Goal: Task Accomplishment & Management: Manage account settings

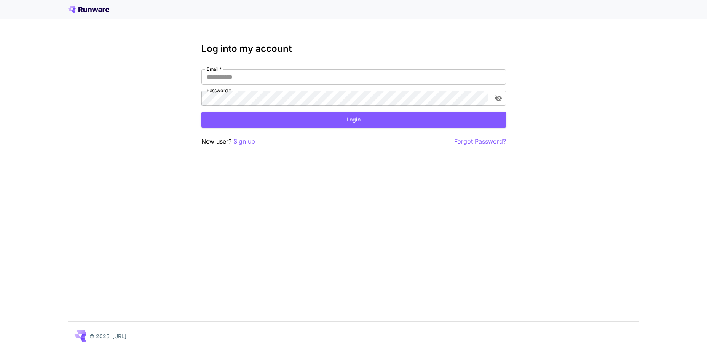
type input "**********"
click at [315, 122] on button "Login" at bounding box center [353, 120] width 304 height 16
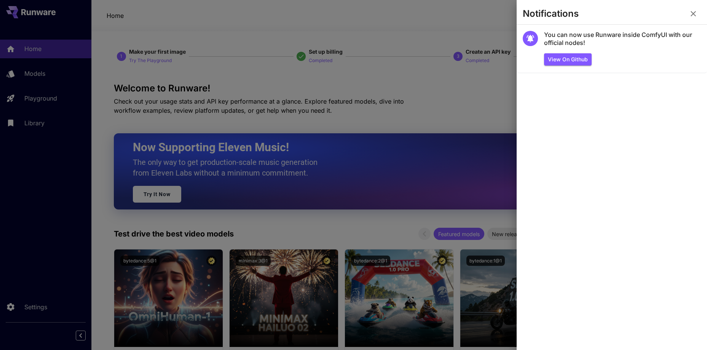
drag, startPoint x: 692, startPoint y: 12, endPoint x: 637, endPoint y: 6, distance: 54.7
click at [692, 12] on icon "button" at bounding box center [692, 13] width 5 height 5
